Goal: Obtain resource: Obtain resource

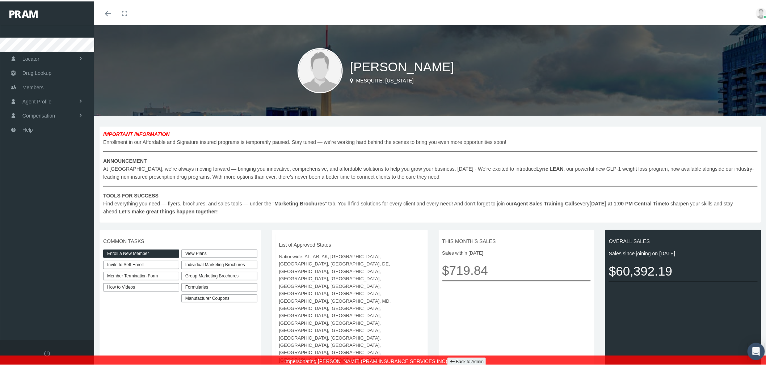
click at [158, 251] on link "Enroll a New Member" at bounding box center [141, 252] width 76 height 8
click at [247, 263] on div "Individual Marketing Brochures" at bounding box center [219, 264] width 76 height 8
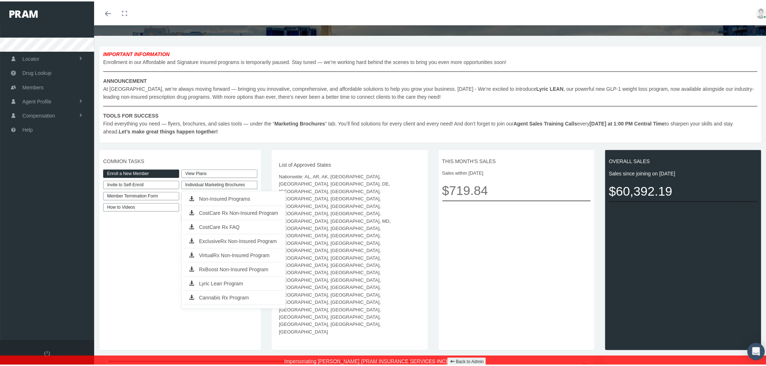
scroll to position [80, 0]
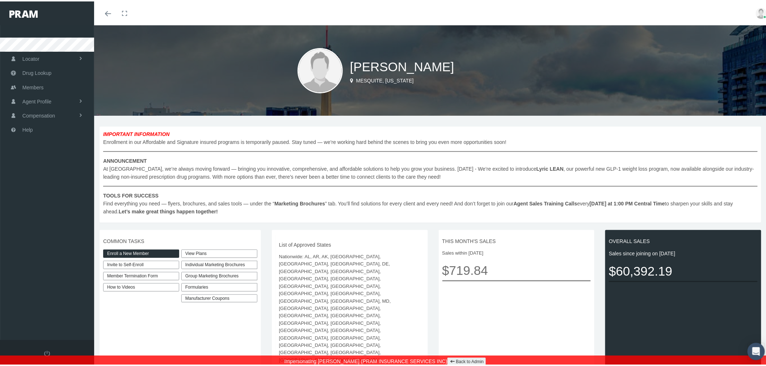
click at [245, 263] on div "Individual Marketing Brochures" at bounding box center [219, 264] width 76 height 8
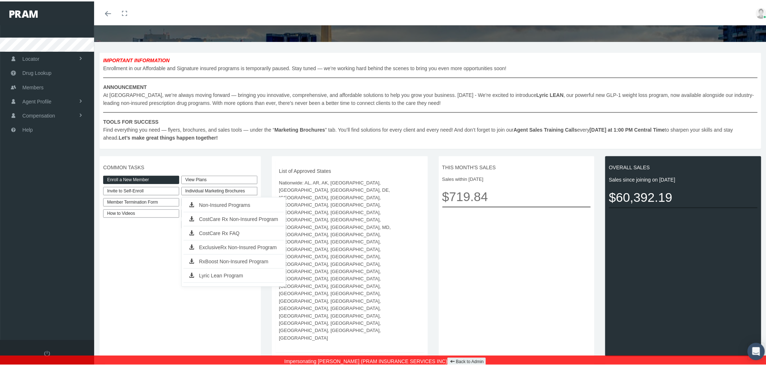
scroll to position [80, 0]
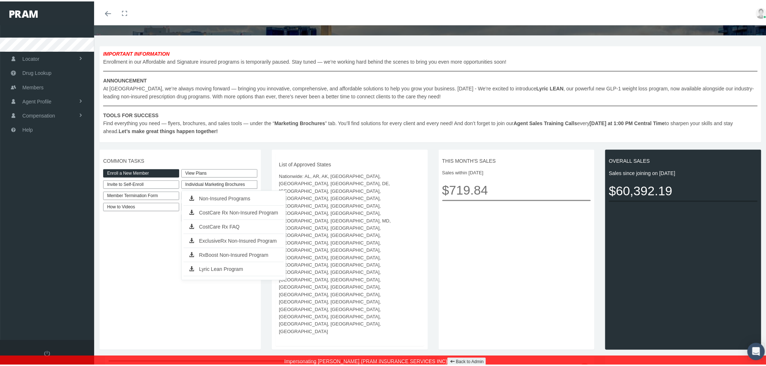
click at [257, 213] on link "CostCare Rx Non-Insured Program" at bounding box center [234, 211] width 100 height 10
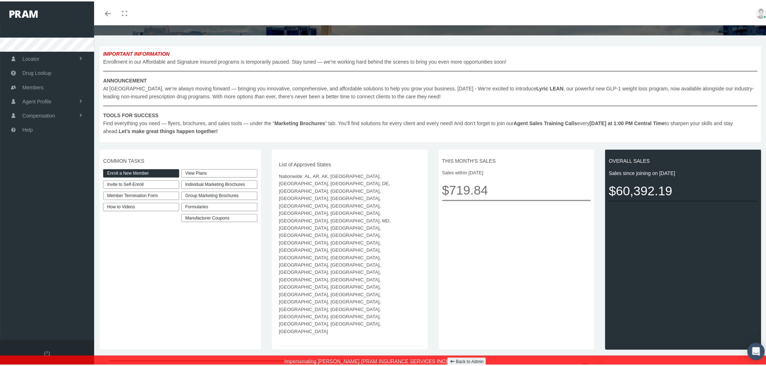
click at [223, 194] on div "Group Marketing Brochures" at bounding box center [219, 194] width 76 height 8
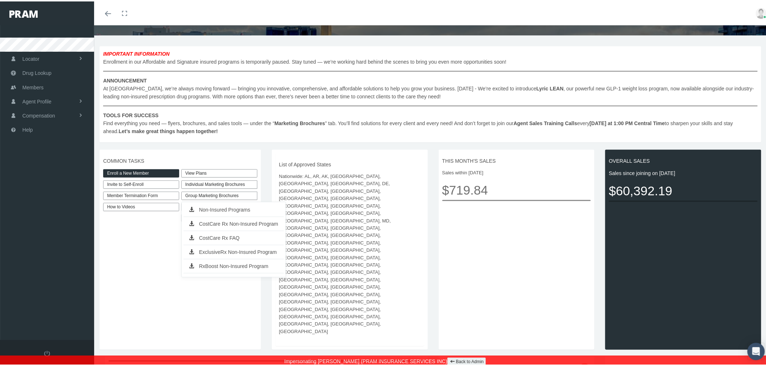
click at [238, 185] on div "Individual Marketing Brochures" at bounding box center [219, 183] width 76 height 8
click at [237, 198] on link "Non-Insured Programs" at bounding box center [234, 197] width 100 height 10
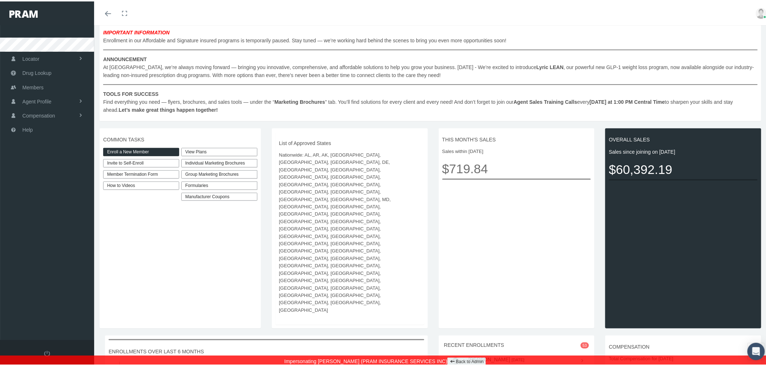
scroll to position [121, 0]
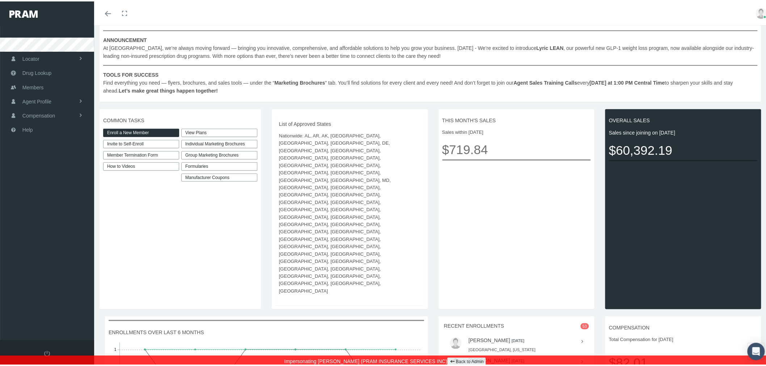
click at [471, 361] on link "Back to Admin" at bounding box center [467, 361] width 39 height 8
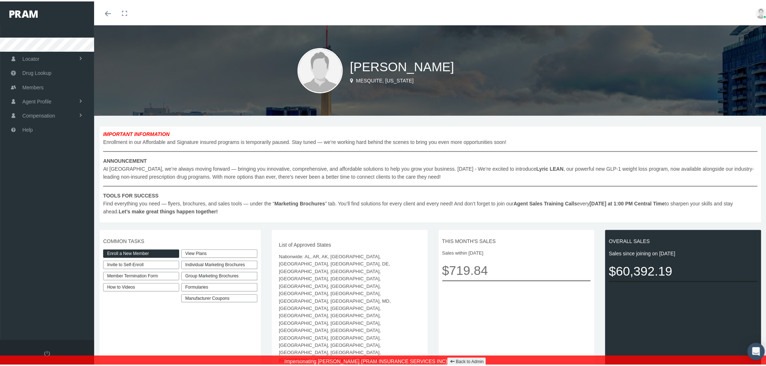
click at [756, 9] on img at bounding box center [761, 12] width 11 height 11
click at [726, 49] on link "Back to Admin" at bounding box center [744, 54] width 54 height 14
